Goal: Task Accomplishment & Management: Use online tool/utility

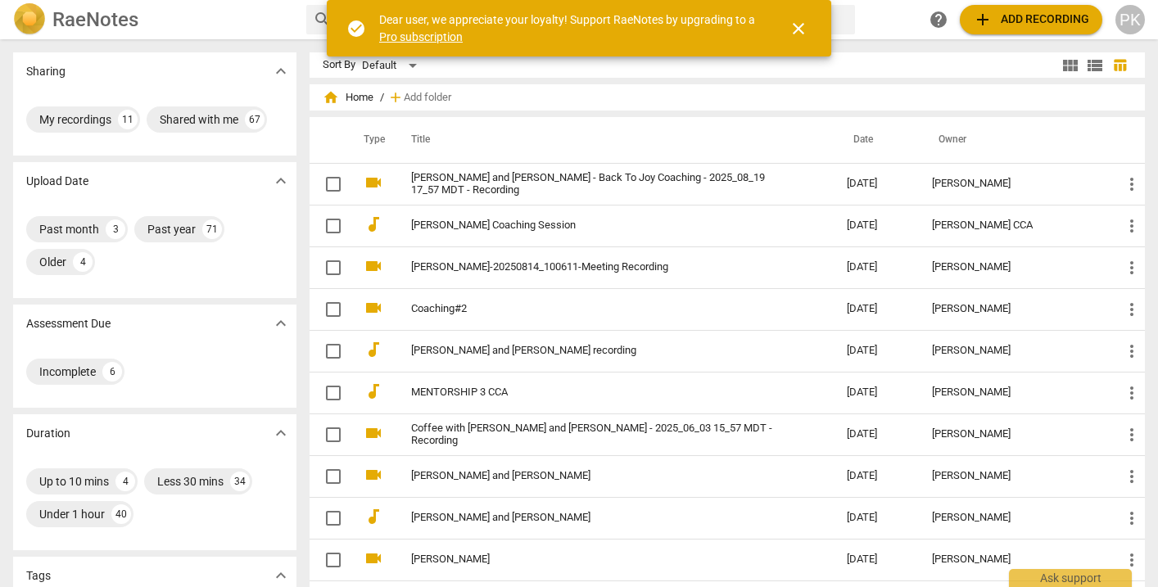
click at [1042, 16] on span "add Add recording" at bounding box center [1031, 20] width 116 height 20
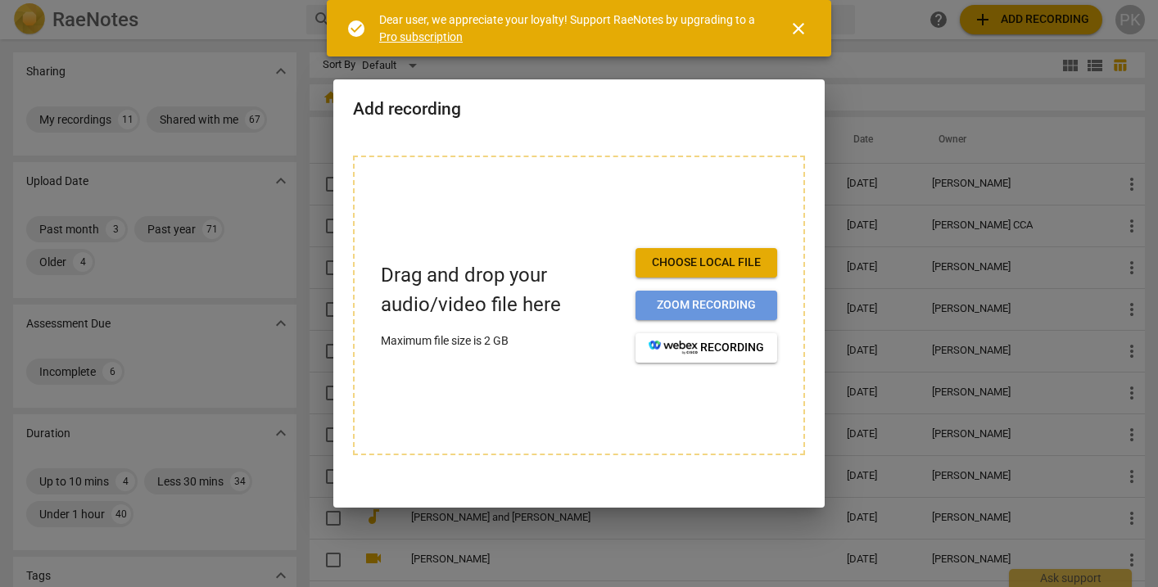
click at [748, 298] on span "Zoom recording" at bounding box center [706, 305] width 115 height 16
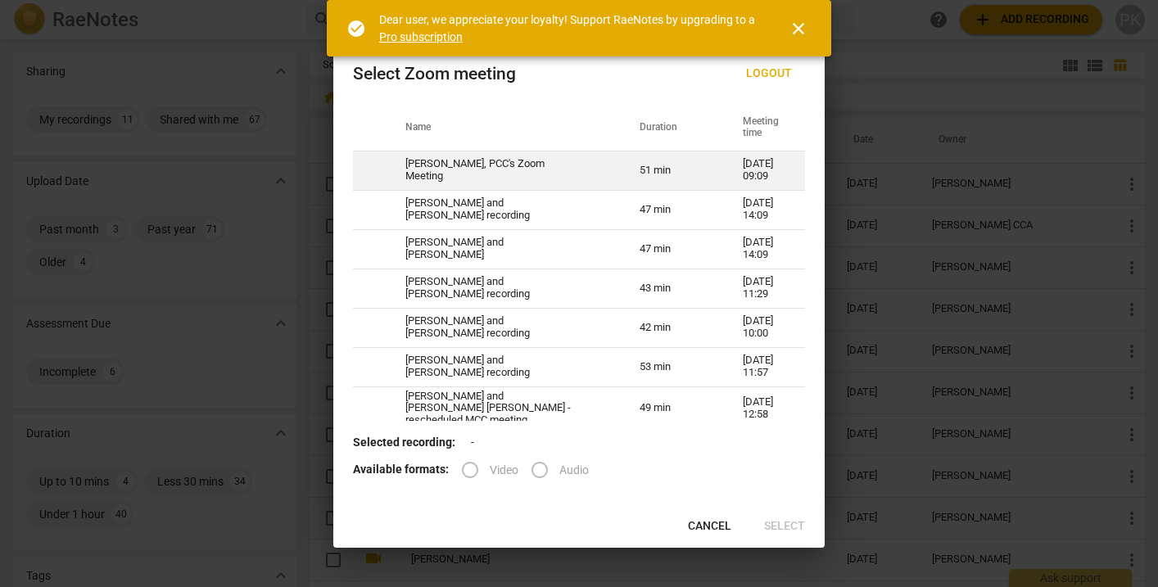
click at [672, 174] on td "51 min" at bounding box center [671, 170] width 103 height 39
radio input "true"
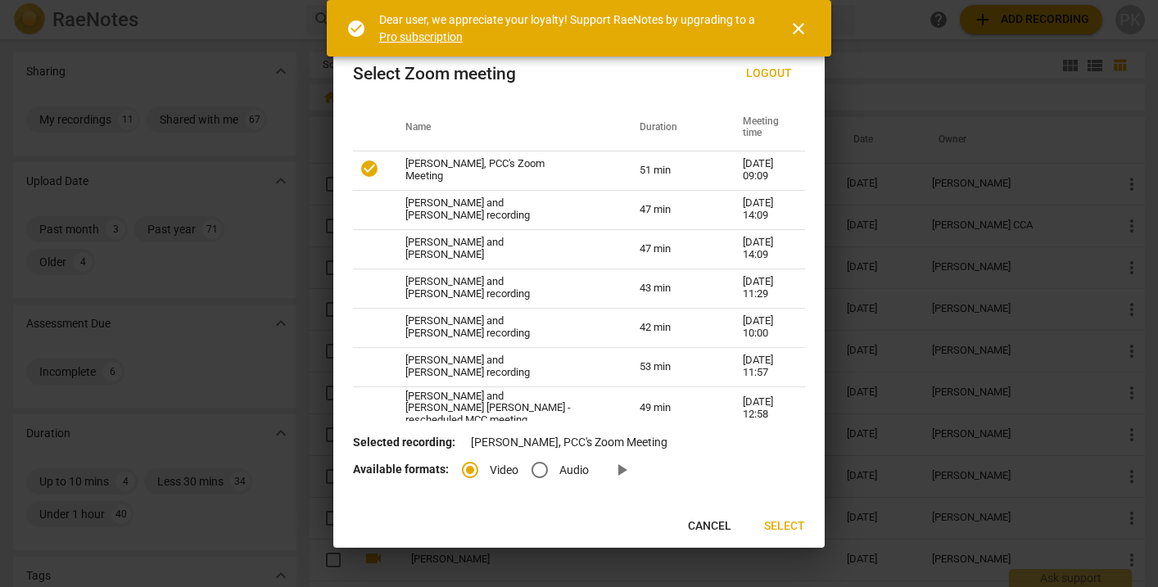
click at [795, 530] on span "Select" at bounding box center [784, 526] width 41 height 16
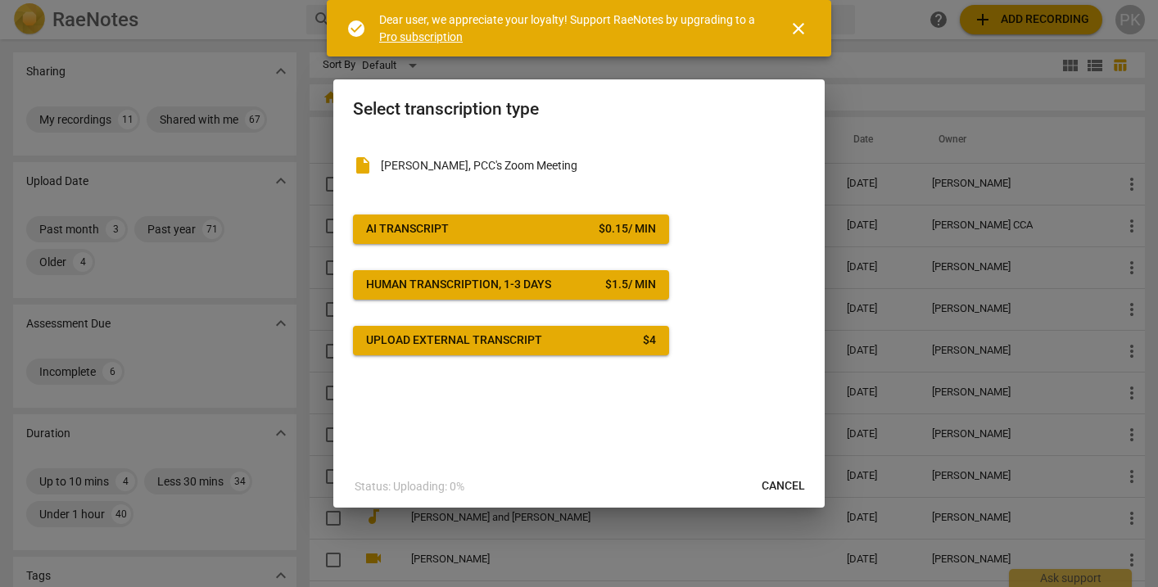
click at [578, 231] on span "AI Transcript $ 0.15 / min" at bounding box center [511, 229] width 290 height 16
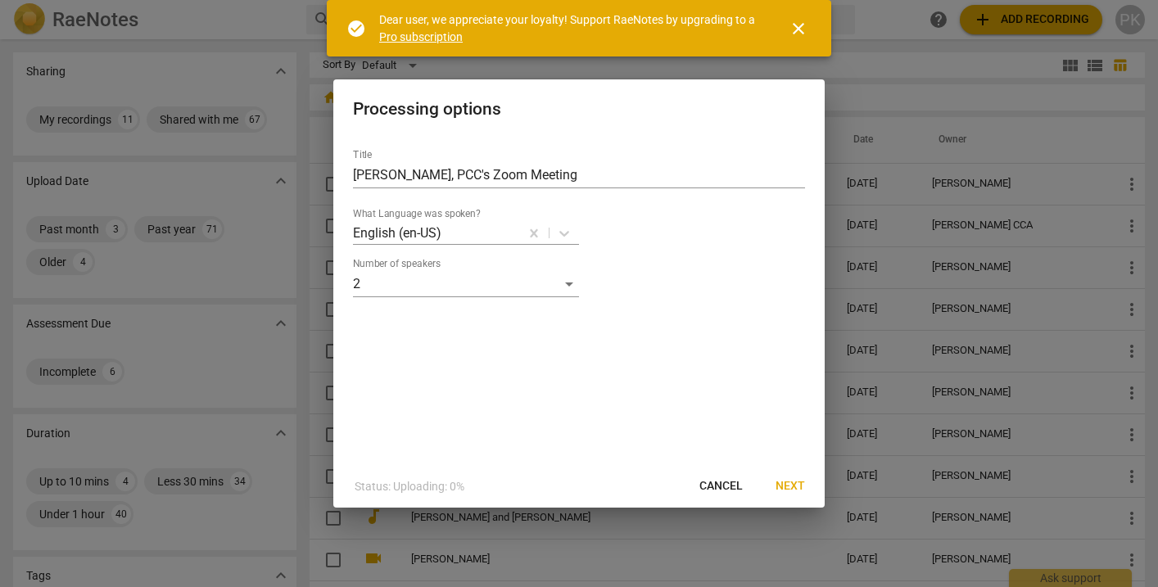
click at [787, 485] on span "Next" at bounding box center [789, 486] width 29 height 16
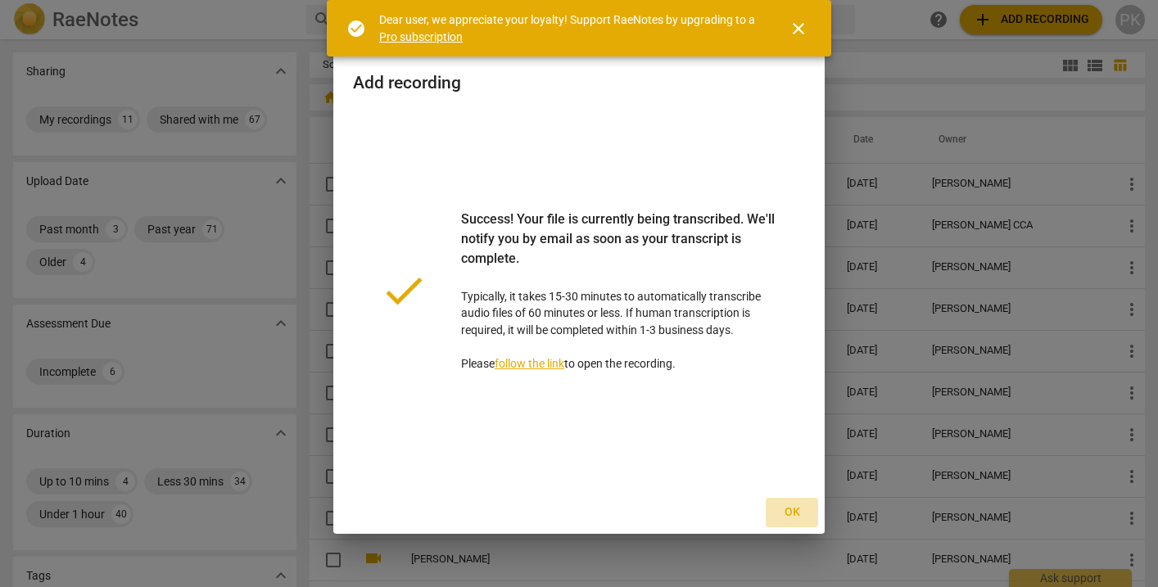
click at [801, 513] on span "Ok" at bounding box center [792, 512] width 26 height 16
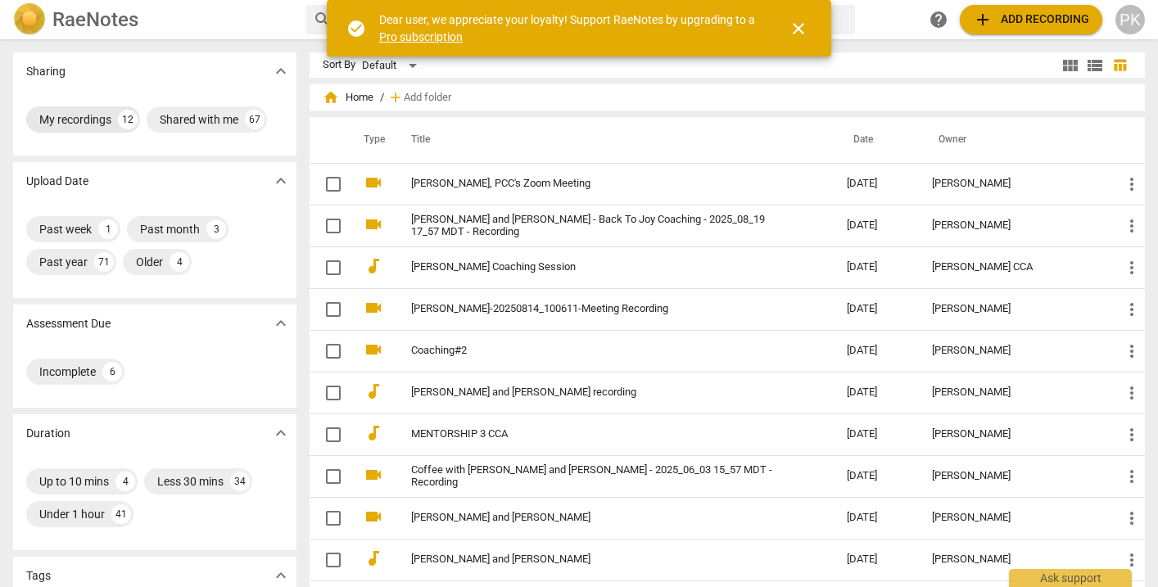
click at [88, 116] on div "My recordings" at bounding box center [75, 119] width 72 height 16
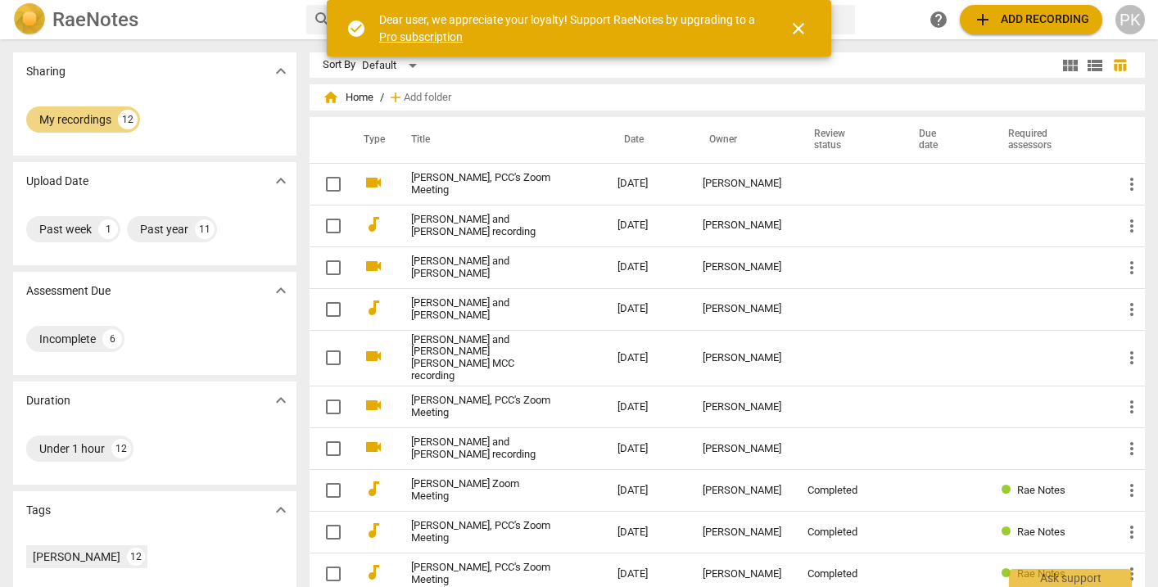
click at [1061, 58] on span "view_module" at bounding box center [1070, 66] width 20 height 20
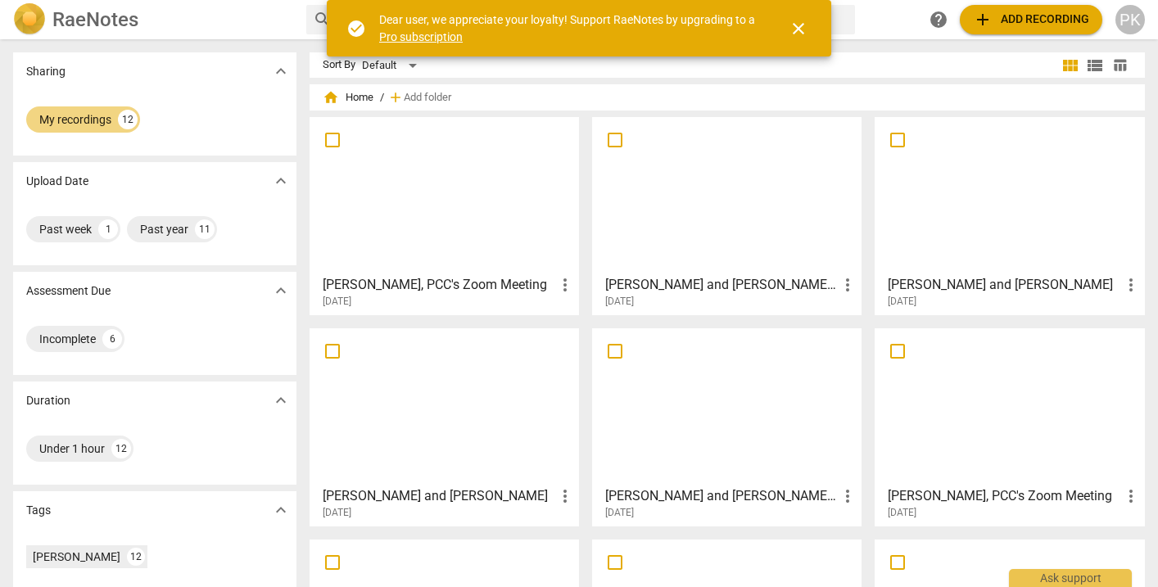
click at [490, 217] on div at bounding box center [444, 195] width 258 height 145
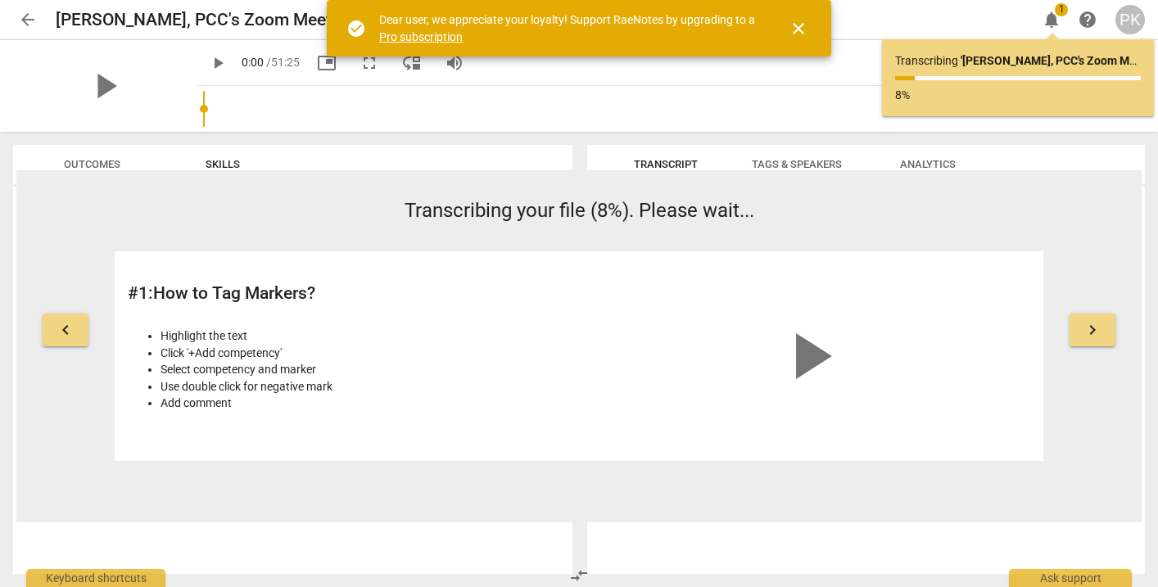
click at [672, 161] on span "Transcript" at bounding box center [666, 164] width 64 height 12
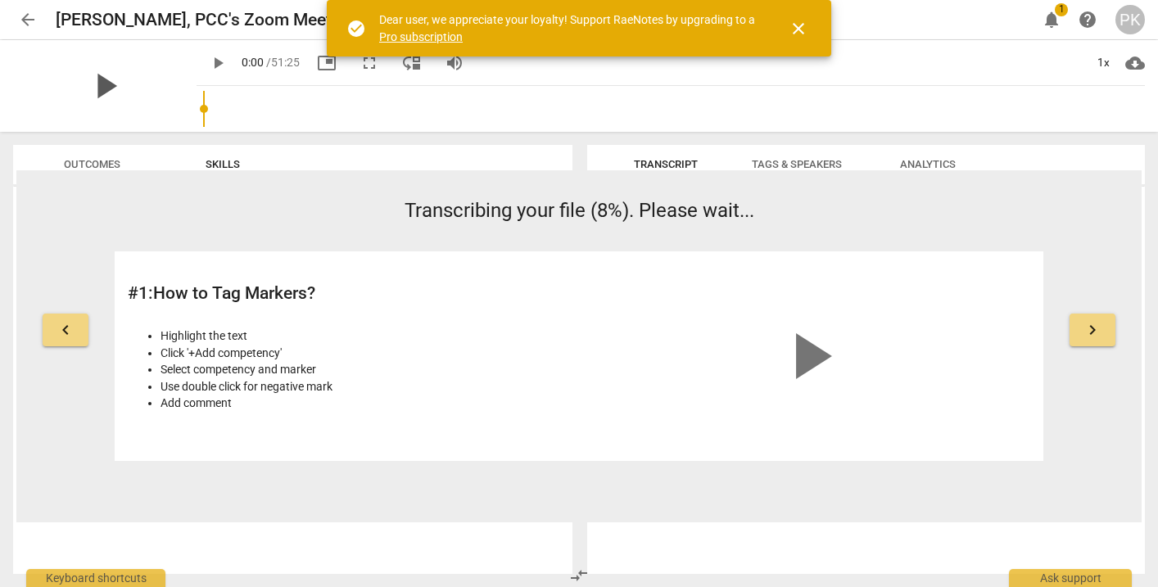
click at [90, 83] on span "play_arrow" at bounding box center [105, 86] width 43 height 43
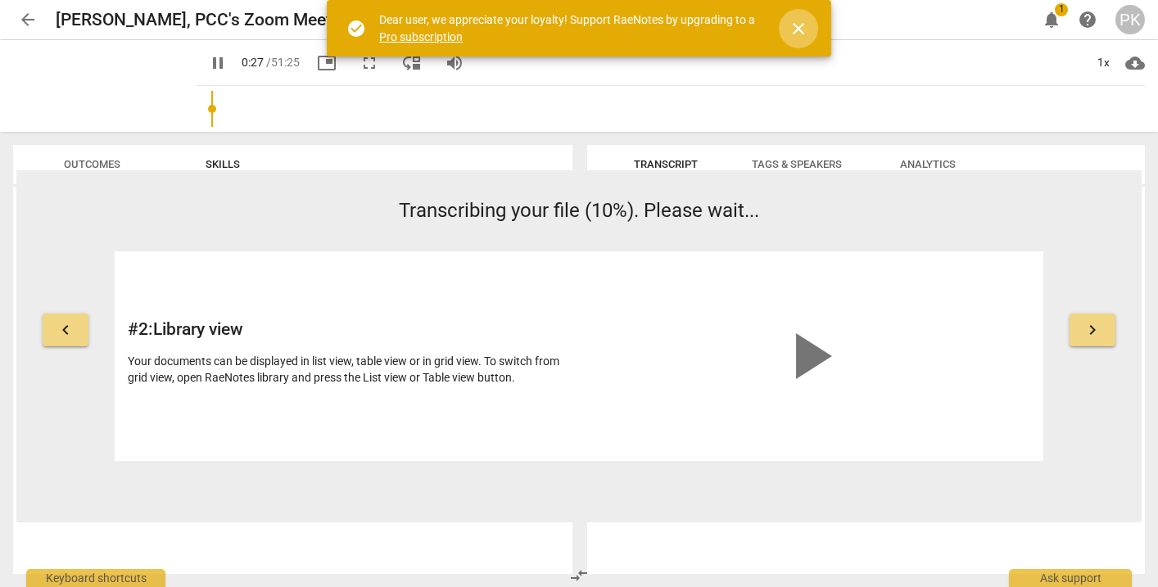
click at [802, 26] on span "close" at bounding box center [799, 29] width 20 height 20
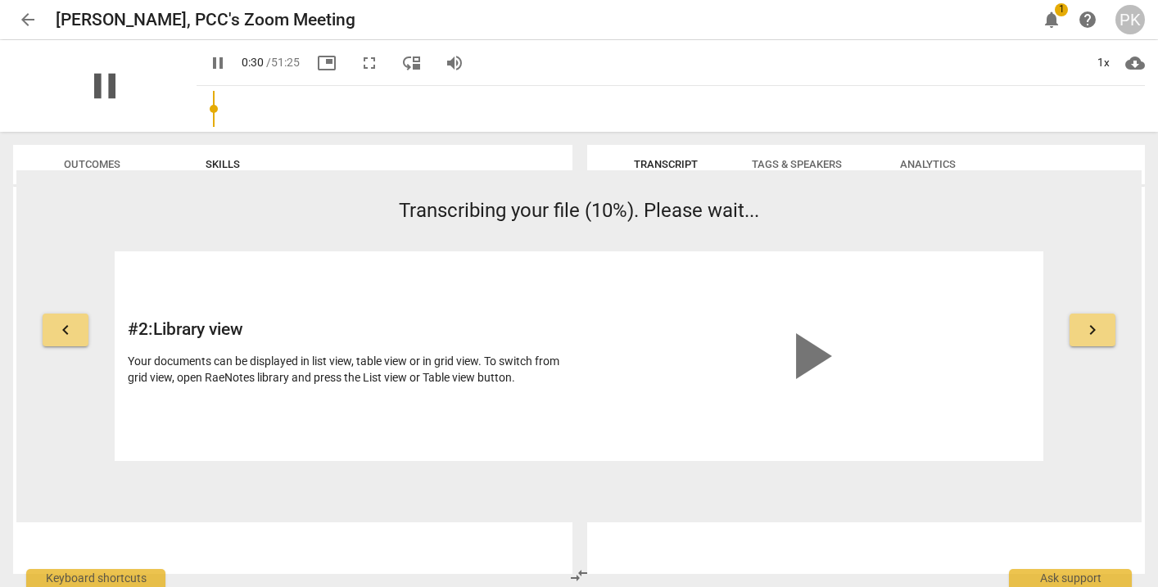
click at [92, 79] on span "pause" at bounding box center [105, 86] width 43 height 43
type input "31"
click at [33, 16] on span "arrow_back" at bounding box center [28, 20] width 20 height 20
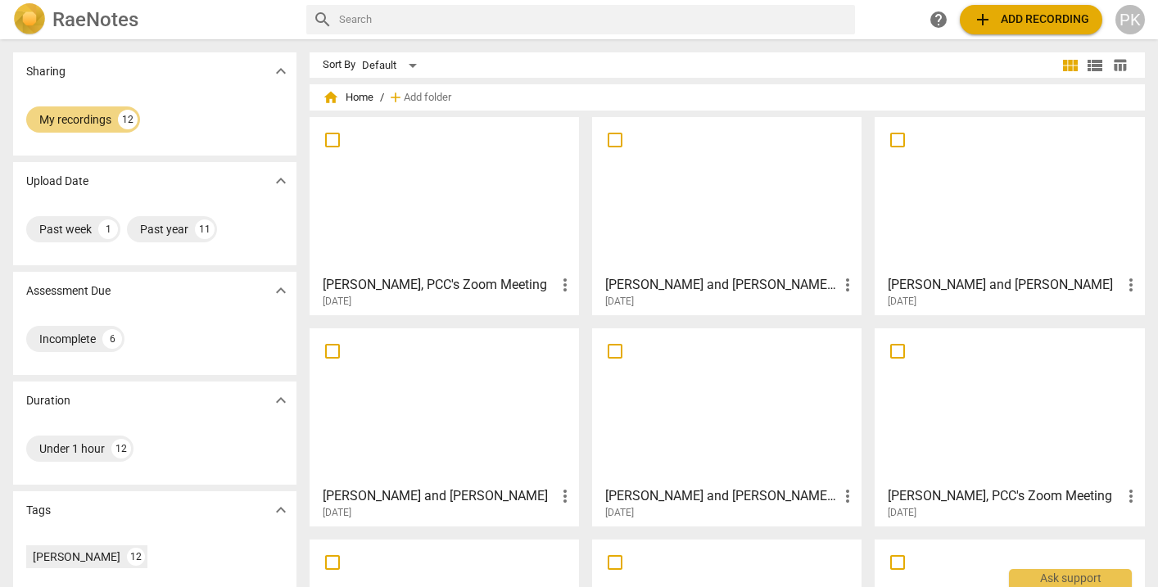
click at [473, 196] on div at bounding box center [444, 195] width 258 height 145
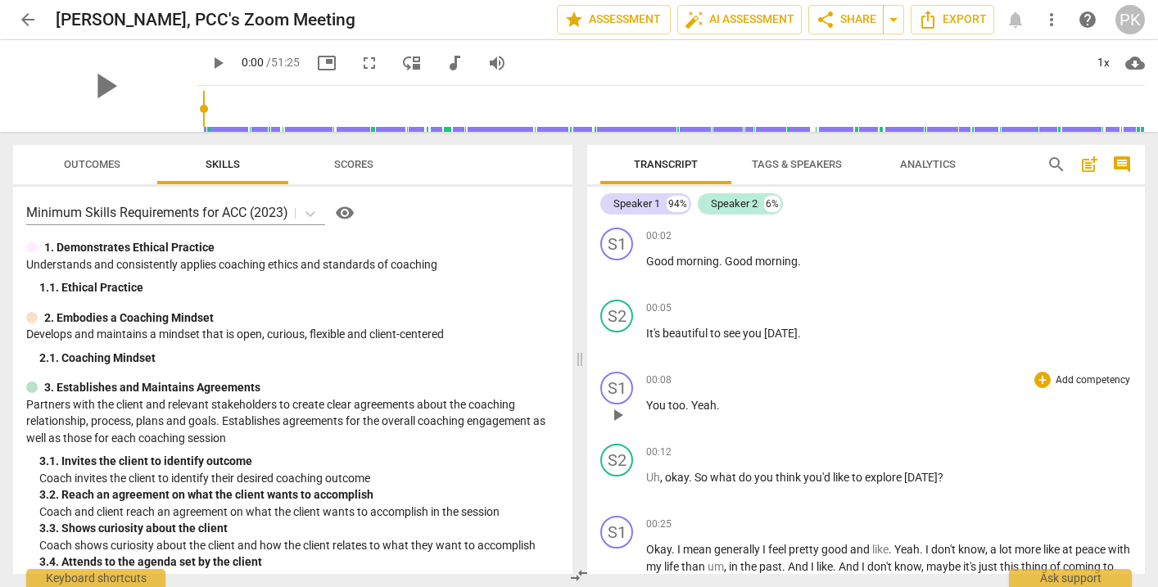
drag, startPoint x: 644, startPoint y: 255, endPoint x: 677, endPoint y: 385, distance: 134.5
click at [677, 385] on div "S1 play_arrow pause 00:02 + Add competency keyboard_arrow_right Good morning . …" at bounding box center [866, 397] width 558 height 353
click at [969, 16] on span "Export" at bounding box center [952, 20] width 69 height 20
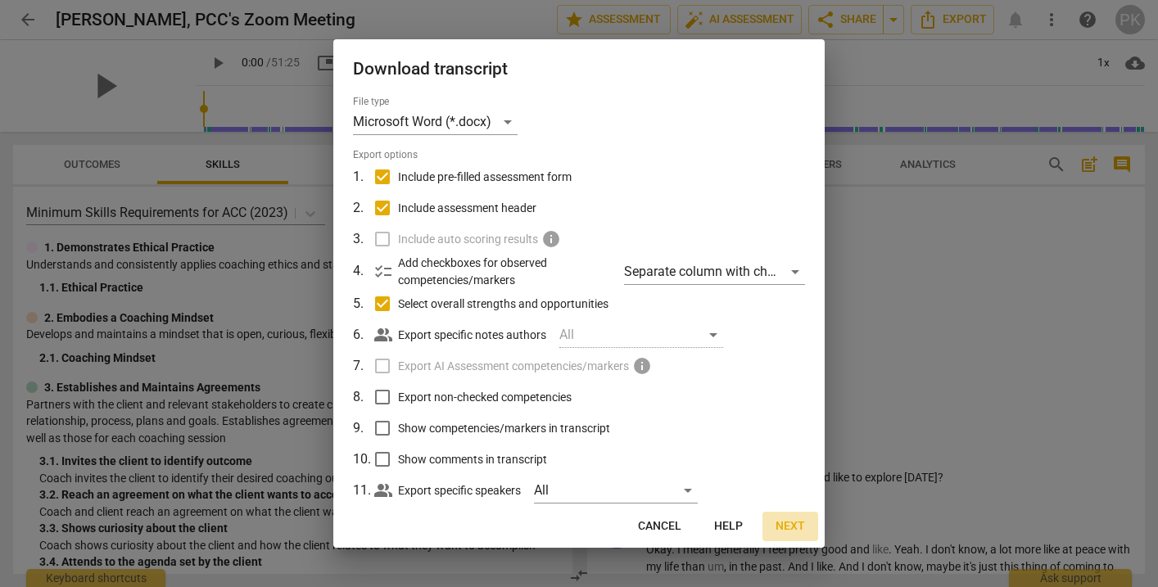
click at [793, 527] on span "Next" at bounding box center [789, 526] width 29 height 16
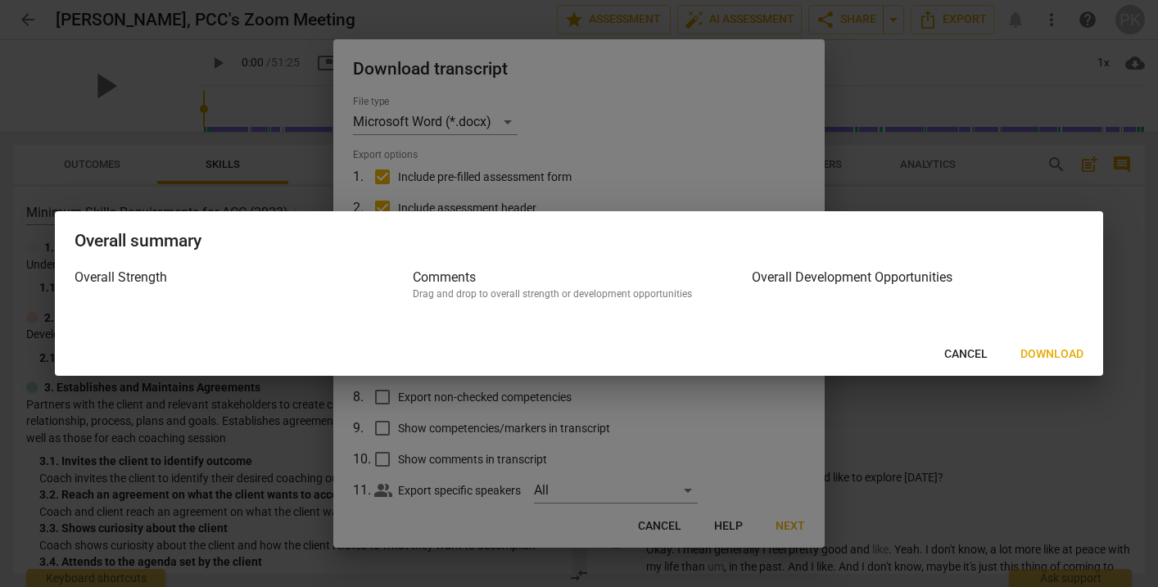
click at [1051, 351] on span "Download" at bounding box center [1051, 354] width 63 height 16
